Goal: Task Accomplishment & Management: Complete application form

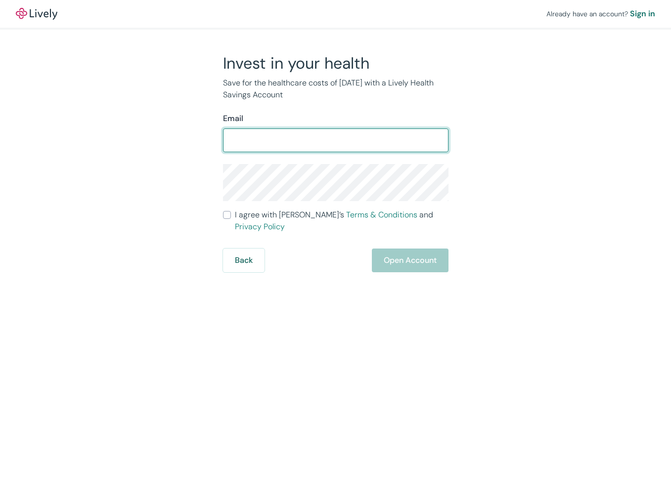
click at [361, 129] on div "​" at bounding box center [335, 141] width 225 height 24
type input "[PERSON_NAME][EMAIL_ADDRESS][DOMAIN_NAME]"
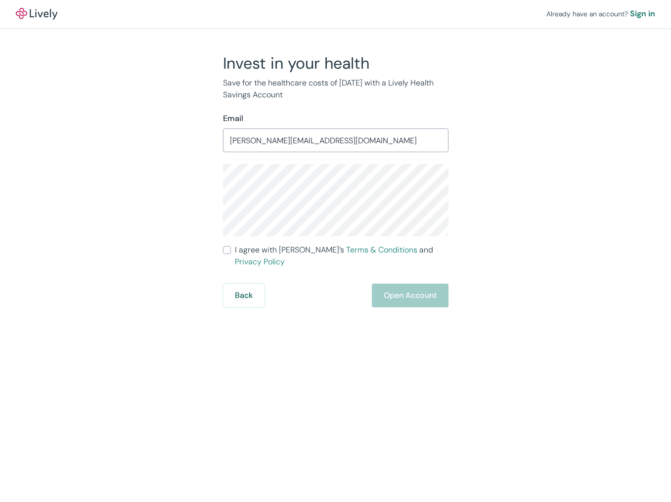
click at [522, 165] on div "Invest in your health Save for the healthcare costs of [DATE] with a Lively Hea…" at bounding box center [329, 180] width 475 height 254
click at [522, 166] on div "Invest in your health Save for the healthcare costs of [DATE] with a Lively Hea…" at bounding box center [329, 180] width 475 height 254
click at [145, 166] on div "Invest in your health Save for the healthcare costs of [DATE] with a Lively Hea…" at bounding box center [329, 180] width 475 height 254
click at [224, 250] on input "I agree with Lively’s Terms & Conditions and Privacy Policy" at bounding box center [227, 250] width 8 height 8
checkbox input "true"
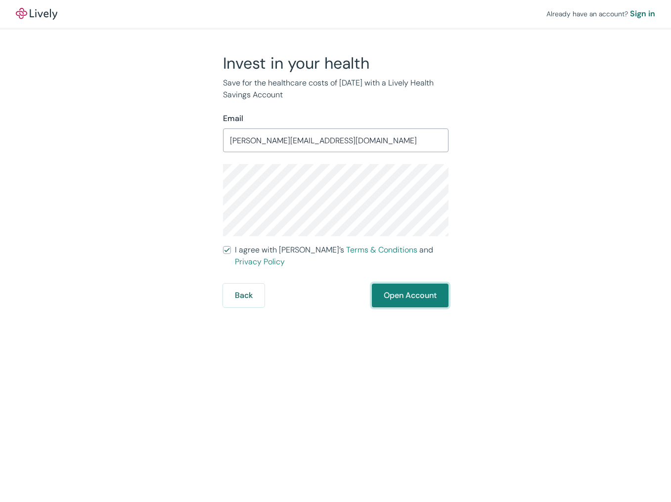
click at [409, 284] on button "Open Account" at bounding box center [410, 296] width 77 height 24
